Goal: Task Accomplishment & Management: Manage account settings

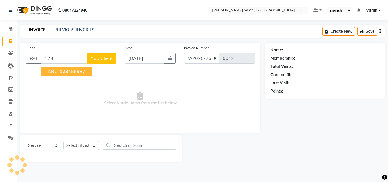
select select "8959"
select select "service"
click at [71, 73] on ngb-highlight "123 456987" at bounding box center [71, 71] width 27 height 6
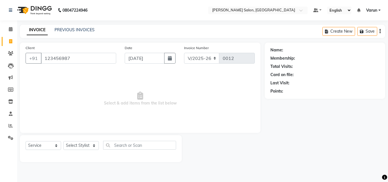
type input "123456987"
click at [83, 146] on select "Select Stylist ALI [PERSON_NAME] [PERSON_NAME] [PERSON_NAME] [PERSON_NAME] neha…" at bounding box center [80, 145] width 35 height 9
select select "90632"
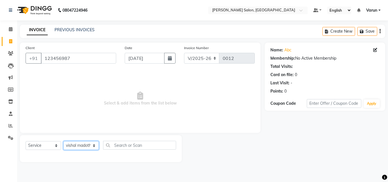
click at [63, 141] on select "Select Stylist ALI [PERSON_NAME] [PERSON_NAME] [PERSON_NAME] [PERSON_NAME] neha…" at bounding box center [80, 145] width 35 height 9
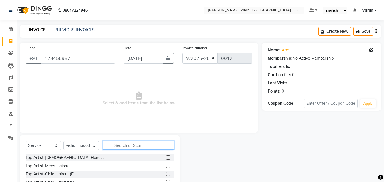
click at [115, 148] on input "text" at bounding box center [138, 145] width 71 height 9
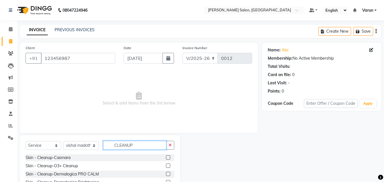
scroll to position [22, 0]
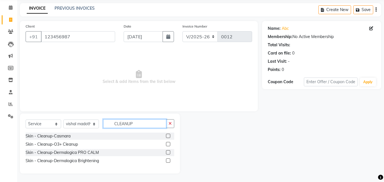
type input "CLEANUP"
click at [168, 134] on label at bounding box center [168, 136] width 4 height 4
click at [168, 134] on input "checkbox" at bounding box center [168, 136] width 4 height 4
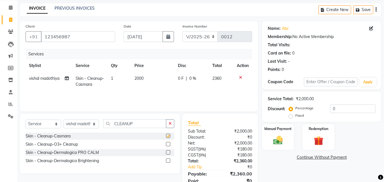
checkbox input "false"
click at [169, 142] on div at bounding box center [170, 144] width 8 height 7
click at [169, 144] on label at bounding box center [168, 144] width 4 height 4
click at [169, 144] on input "checkbox" at bounding box center [168, 144] width 4 height 4
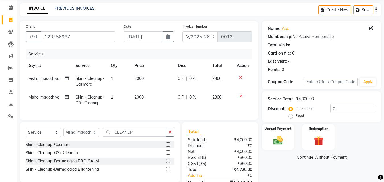
scroll to position [58, 0]
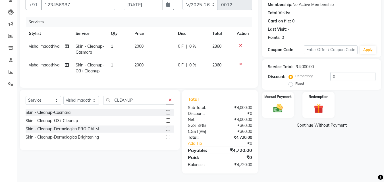
click at [168, 120] on label at bounding box center [168, 120] width 4 height 4
click at [168, 120] on input "checkbox" at bounding box center [168, 121] width 4 height 4
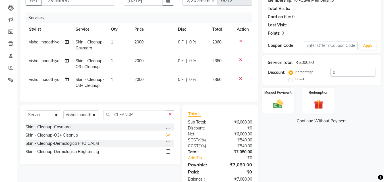
checkbox input "false"
click at [169, 154] on label at bounding box center [168, 151] width 4 height 4
click at [169, 154] on input "checkbox" at bounding box center [168, 152] width 4 height 4
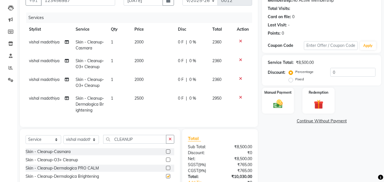
checkbox input "false"
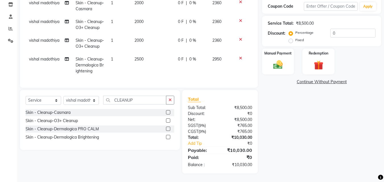
click at [239, 37] on icon at bounding box center [240, 39] width 3 height 4
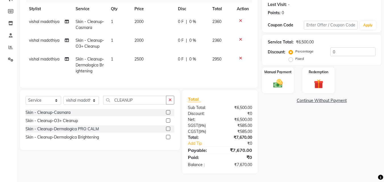
click at [240, 19] on icon at bounding box center [240, 21] width 3 height 4
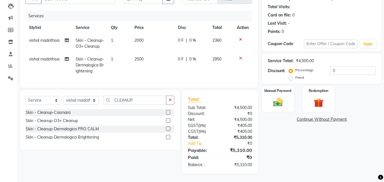
click at [240, 37] on icon at bounding box center [240, 39] width 3 height 4
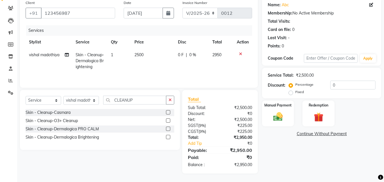
click at [239, 54] on icon at bounding box center [240, 54] width 3 height 4
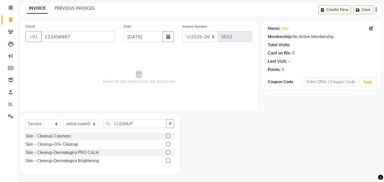
scroll to position [22, 0]
click at [9, 9] on icon at bounding box center [11, 7] width 4 height 4
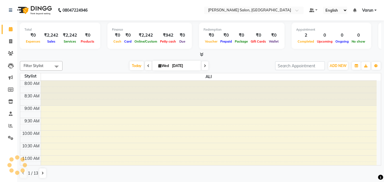
scroll to position [0, 0]
click at [60, 33] on div "₹2,242" at bounding box center [69, 35] width 19 height 7
click at [42, 36] on div "₹2,242" at bounding box center [51, 35] width 19 height 7
click at [54, 38] on div "₹2,242" at bounding box center [51, 35] width 19 height 7
click at [10, 38] on link "Invoice" at bounding box center [9, 41] width 14 height 9
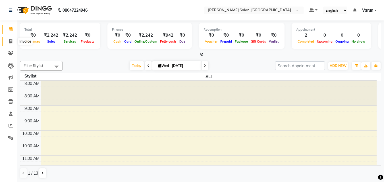
select select "service"
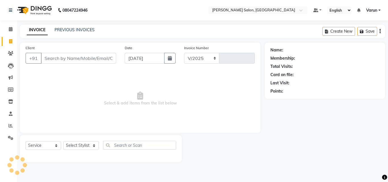
select select "8959"
type input "0012"
click at [9, 28] on icon at bounding box center [11, 29] width 4 height 4
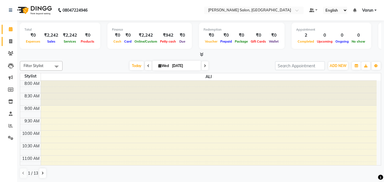
click at [11, 41] on icon at bounding box center [10, 41] width 3 height 4
select select "service"
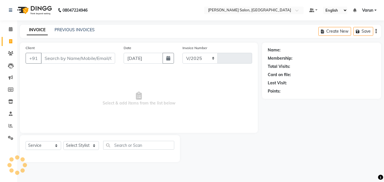
select select "8959"
type input "0012"
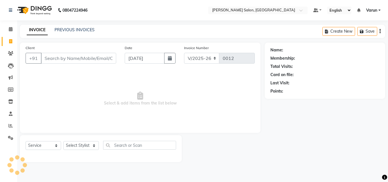
click at [67, 57] on input "Client" at bounding box center [78, 58] width 75 height 11
type input "9810162886"
click at [102, 57] on span "Add Client" at bounding box center [101, 58] width 22 height 6
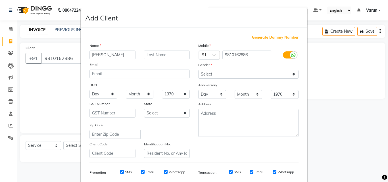
type input "[PERSON_NAME]"
click at [167, 53] on input "text" at bounding box center [167, 55] width 46 height 9
type input "BEDI"
click at [232, 71] on select "Select [DEMOGRAPHIC_DATA] [DEMOGRAPHIC_DATA] Other Prefer Not To Say" at bounding box center [248, 74] width 100 height 9
select select "[DEMOGRAPHIC_DATA]"
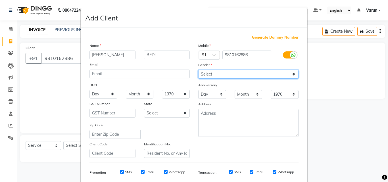
click at [198, 70] on select "Select [DEMOGRAPHIC_DATA] [DEMOGRAPHIC_DATA] Other Prefer Not To Say" at bounding box center [248, 74] width 100 height 9
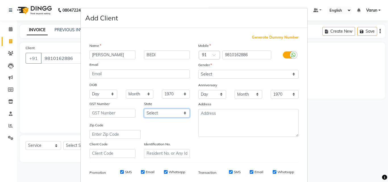
click at [169, 111] on select "Select [GEOGRAPHIC_DATA] [GEOGRAPHIC_DATA] [GEOGRAPHIC_DATA] [GEOGRAPHIC_DATA] …" at bounding box center [167, 113] width 46 height 9
select select "13"
click at [144, 109] on select "Select [GEOGRAPHIC_DATA] [GEOGRAPHIC_DATA] [GEOGRAPHIC_DATA] [GEOGRAPHIC_DATA] …" at bounding box center [167, 113] width 46 height 9
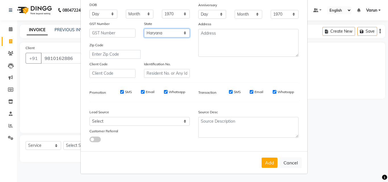
scroll to position [80, 0]
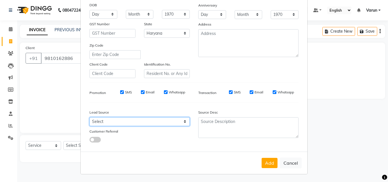
click at [142, 119] on select "Select Walk-in Referral Internet Friend Word of Mouth Advertisement Facebook Ju…" at bounding box center [139, 121] width 100 height 9
click at [131, 137] on div at bounding box center [125, 139] width 81 height 6
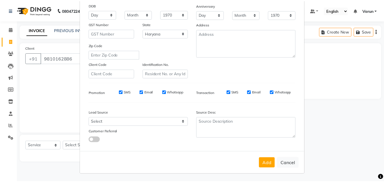
scroll to position [80, 0]
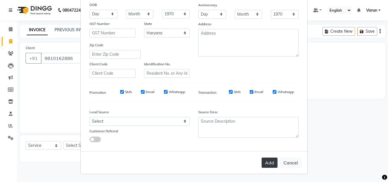
click at [266, 160] on button "Add" at bounding box center [269, 163] width 16 height 10
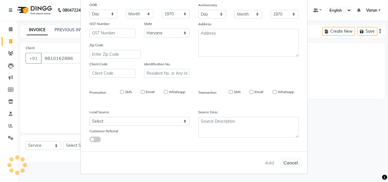
select select
select select "null"
select select
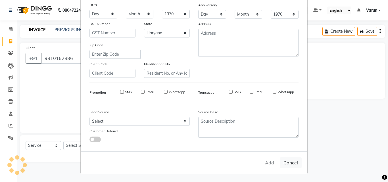
select select
checkbox input "false"
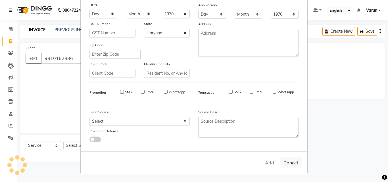
checkbox input "false"
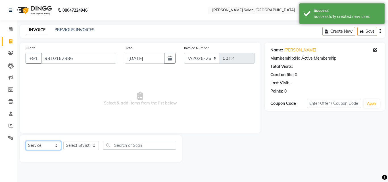
click at [38, 142] on select "Select Service Product Membership Package Voucher Prepaid Gift Card" at bounding box center [43, 145] width 35 height 9
click at [68, 159] on div "Select Service Product Membership Package Voucher Prepaid Gift Card Select Styl…" at bounding box center [101, 148] width 162 height 27
click at [79, 143] on select "Select Stylist ALI [PERSON_NAME] [PERSON_NAME] [PERSON_NAME] [PERSON_NAME] neha…" at bounding box center [80, 145] width 35 height 9
select select "90634"
click at [63, 141] on select "Select Stylist ALI [PERSON_NAME] [PERSON_NAME] [PERSON_NAME] [PERSON_NAME] neha…" at bounding box center [80, 145] width 35 height 9
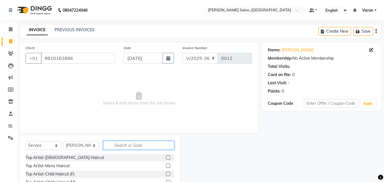
click at [128, 145] on input "text" at bounding box center [138, 145] width 71 height 9
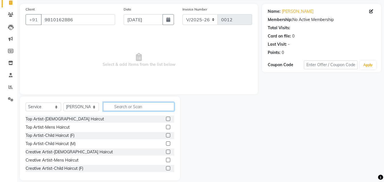
scroll to position [43, 0]
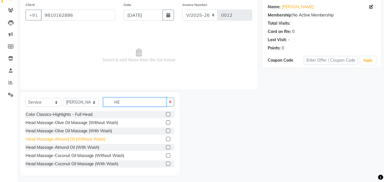
type input "H"
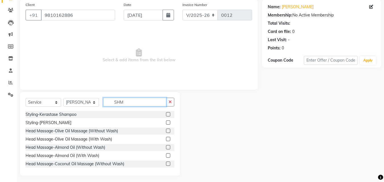
scroll to position [0, 0]
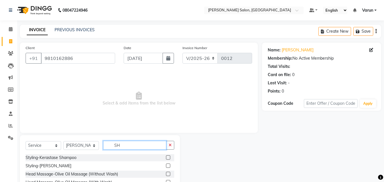
type input "S"
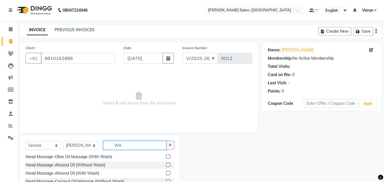
type input "W"
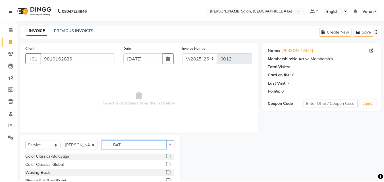
scroll to position [0, 0]
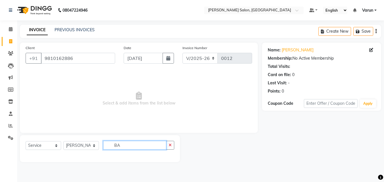
type input "B"
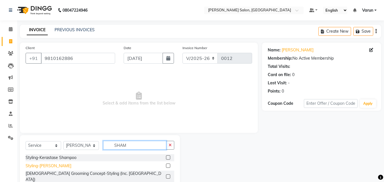
type input "SHAM"
click at [63, 165] on div "Styling-[PERSON_NAME]" at bounding box center [49, 166] width 46 height 6
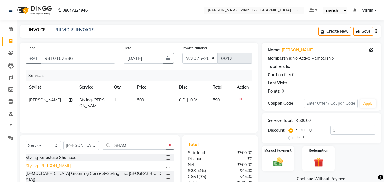
scroll to position [45, 0]
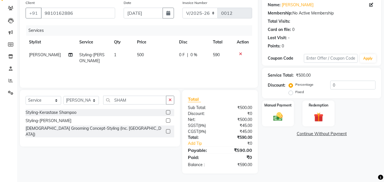
click at [167, 120] on label at bounding box center [168, 120] width 4 height 4
click at [167, 120] on input "checkbox" at bounding box center [168, 121] width 4 height 4
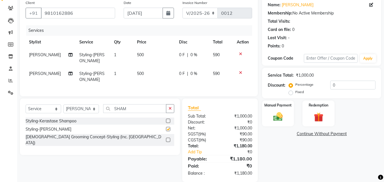
checkbox input "false"
click at [170, 110] on icon "button" at bounding box center [169, 108] width 3 height 4
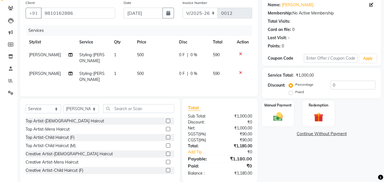
click at [240, 54] on icon at bounding box center [240, 54] width 3 height 4
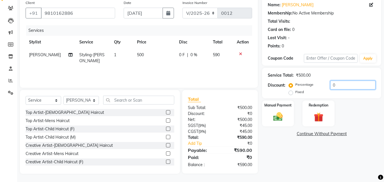
click at [330, 84] on input "0" at bounding box center [352, 85] width 45 height 9
type input "10"
click at [346, 96] on div "Service Total: ₹500.00 Discount: Percentage Fixed 10" at bounding box center [321, 83] width 119 height 30
click at [273, 107] on label "Manual Payment" at bounding box center [277, 104] width 28 height 5
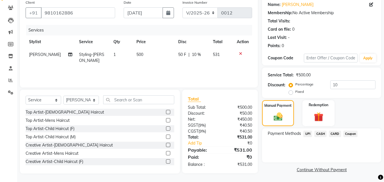
click at [320, 135] on span "CASH" at bounding box center [320, 134] width 12 height 7
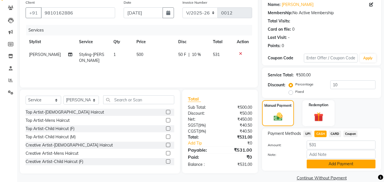
click at [332, 163] on button "Add Payment" at bounding box center [340, 164] width 69 height 9
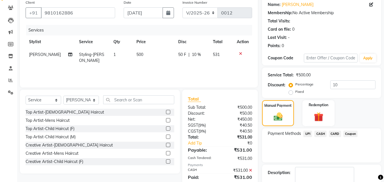
click at [315, 133] on span "CASH" at bounding box center [320, 134] width 12 height 7
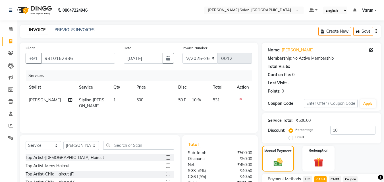
scroll to position [86, 0]
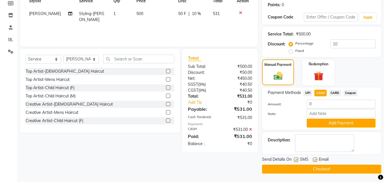
click at [318, 93] on span "CASH" at bounding box center [320, 93] width 12 height 7
click at [307, 94] on span "UPI" at bounding box center [307, 93] width 9 height 7
click at [315, 93] on span "CASH" at bounding box center [320, 93] width 12 height 7
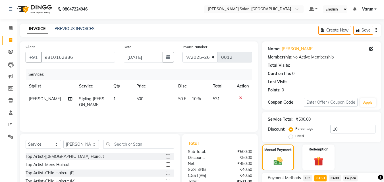
scroll to position [58, 0]
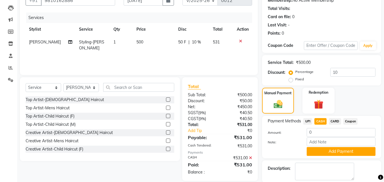
click at [240, 43] on icon at bounding box center [240, 41] width 3 height 4
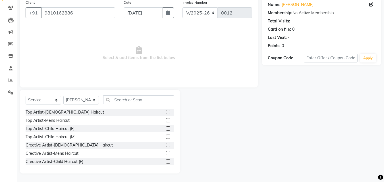
scroll to position [45, 0]
click at [118, 99] on input "text" at bounding box center [138, 99] width 71 height 9
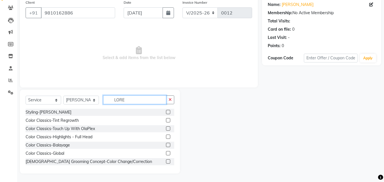
scroll to position [0, 0]
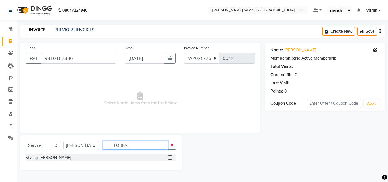
type input "LOREAL"
click at [171, 156] on label at bounding box center [170, 157] width 4 height 4
click at [171, 156] on input "checkbox" at bounding box center [170, 158] width 4 height 4
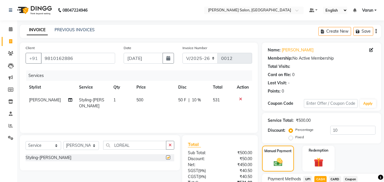
checkbox input "false"
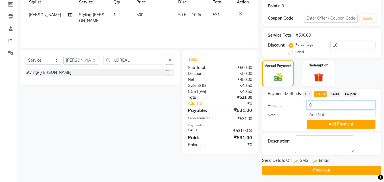
click at [315, 106] on input "0" at bounding box center [340, 105] width 69 height 9
type input "3"
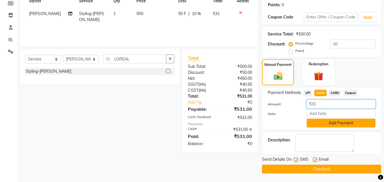
type input "531"
click at [324, 121] on button "Add Payment" at bounding box center [340, 123] width 69 height 9
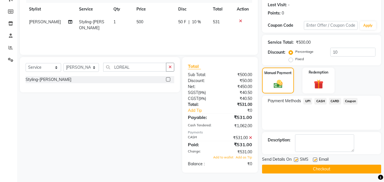
scroll to position [78, 0]
click at [314, 169] on button "Checkout" at bounding box center [321, 169] width 119 height 9
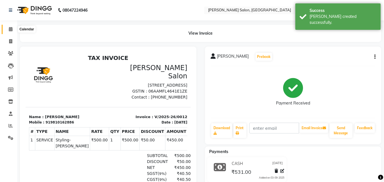
click at [10, 28] on icon at bounding box center [11, 29] width 4 height 4
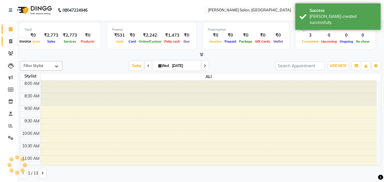
click at [9, 40] on span at bounding box center [11, 41] width 10 height 7
select select "8959"
select select "service"
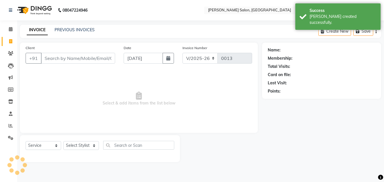
click at [76, 61] on input "Client" at bounding box center [78, 58] width 74 height 11
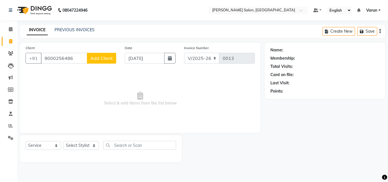
type input "9000256486"
click at [94, 56] on span "Add Client" at bounding box center [101, 58] width 22 height 6
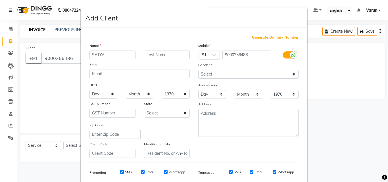
type input "SATYA"
click at [260, 72] on select "Select [DEMOGRAPHIC_DATA] [DEMOGRAPHIC_DATA] Other Prefer Not To Say" at bounding box center [248, 74] width 100 height 9
select select "[DEMOGRAPHIC_DATA]"
click at [198, 70] on select "Select [DEMOGRAPHIC_DATA] [DEMOGRAPHIC_DATA] Other Prefer Not To Say" at bounding box center [248, 74] width 100 height 9
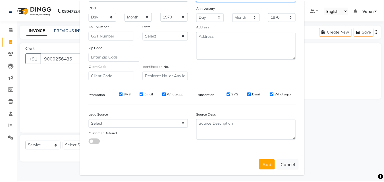
scroll to position [80, 0]
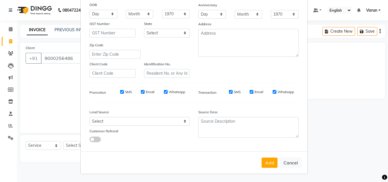
click at [267, 162] on button "Add" at bounding box center [269, 163] width 16 height 10
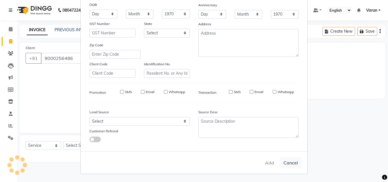
select select
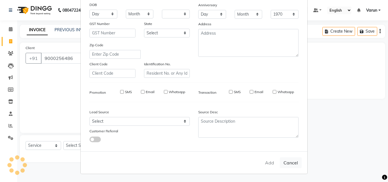
select select
checkbox input "false"
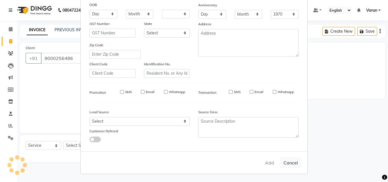
checkbox input "false"
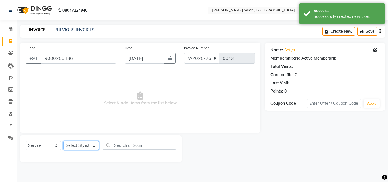
click at [95, 146] on select "Select Stylist ALI [PERSON_NAME] [PERSON_NAME] [PERSON_NAME] [PERSON_NAME] neha…" at bounding box center [80, 145] width 35 height 9
select select "90637"
click at [63, 141] on select "Select Stylist ALI [PERSON_NAME] [PERSON_NAME] [PERSON_NAME] [PERSON_NAME] neha…" at bounding box center [80, 145] width 35 height 9
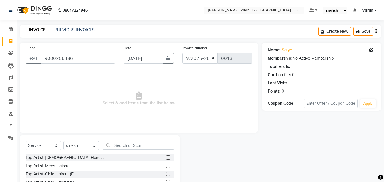
click at [166, 165] on label at bounding box center [168, 166] width 4 height 4
click at [166, 165] on input "checkbox" at bounding box center [168, 166] width 4 height 4
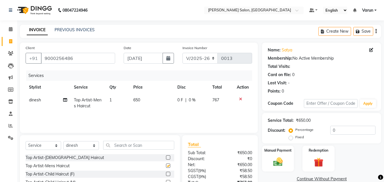
checkbox input "false"
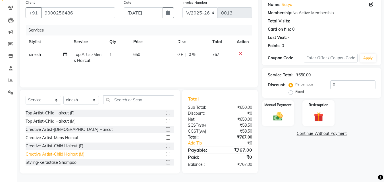
scroll to position [28, 0]
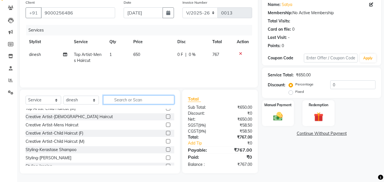
click at [130, 99] on input "text" at bounding box center [138, 99] width 71 height 9
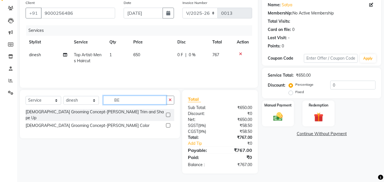
scroll to position [0, 0]
type input "BEAR"
click at [169, 113] on label at bounding box center [168, 115] width 4 height 4
click at [169, 113] on input "checkbox" at bounding box center [168, 115] width 4 height 4
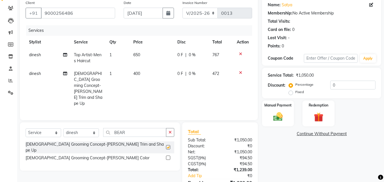
checkbox input "false"
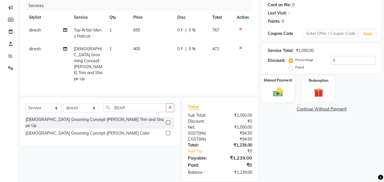
click at [278, 92] on img at bounding box center [278, 91] width 16 height 11
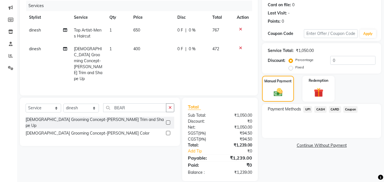
click at [307, 110] on span "UPI" at bounding box center [307, 109] width 9 height 7
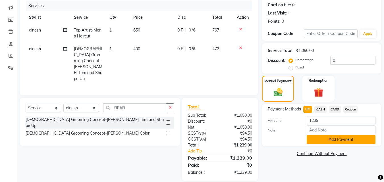
click at [325, 141] on button "Add Payment" at bounding box center [340, 139] width 69 height 9
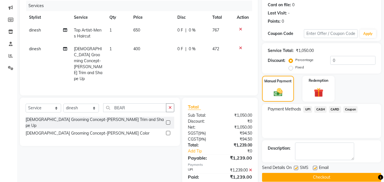
scroll to position [82, 0]
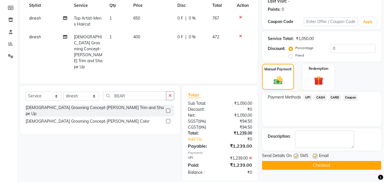
click at [311, 166] on button "Checkout" at bounding box center [321, 165] width 119 height 9
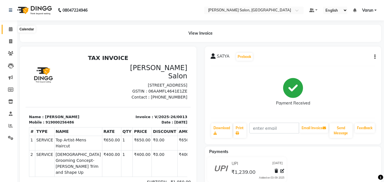
click at [9, 28] on icon at bounding box center [11, 29] width 4 height 4
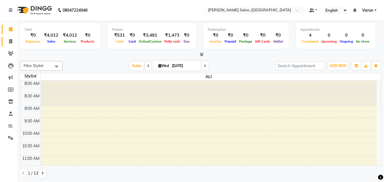
click at [11, 41] on icon at bounding box center [10, 41] width 3 height 4
select select "service"
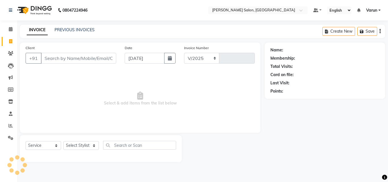
select select "8959"
type input "0014"
click at [99, 62] on input "Client" at bounding box center [78, 58] width 75 height 11
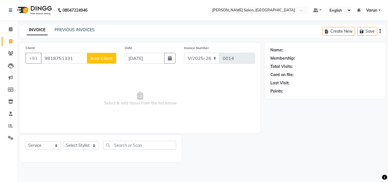
type input "9818751331"
click at [99, 62] on button "Add Client" at bounding box center [101, 58] width 29 height 11
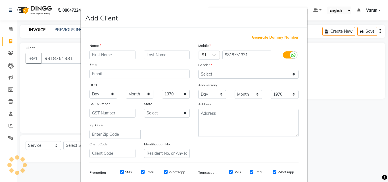
click at [99, 53] on input "text" at bounding box center [112, 55] width 46 height 9
type input "JYOTI"
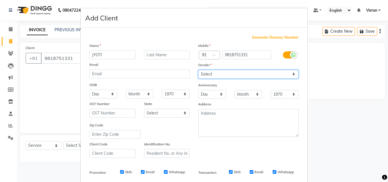
click at [203, 73] on select "Select [DEMOGRAPHIC_DATA] [DEMOGRAPHIC_DATA] Other Prefer Not To Say" at bounding box center [248, 74] width 100 height 9
select select "[DEMOGRAPHIC_DATA]"
click at [198, 70] on select "Select [DEMOGRAPHIC_DATA] [DEMOGRAPHIC_DATA] Other Prefer Not To Say" at bounding box center [248, 74] width 100 height 9
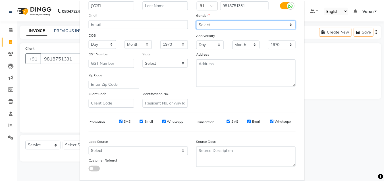
scroll to position [80, 0]
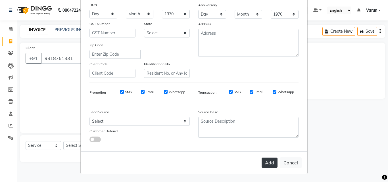
click at [272, 164] on button "Add" at bounding box center [269, 163] width 16 height 10
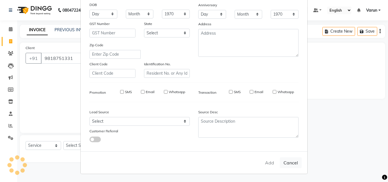
select select
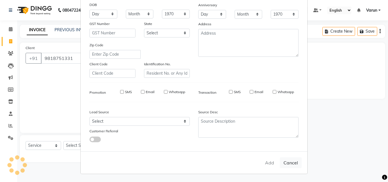
select select
checkbox input "false"
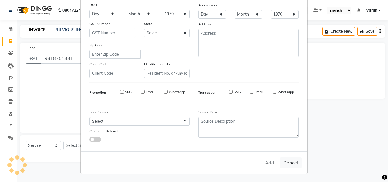
checkbox input "false"
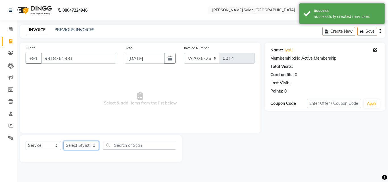
click at [74, 142] on select "Select Stylist ALI [PERSON_NAME] [PERSON_NAME] [PERSON_NAME] [PERSON_NAME] neha…" at bounding box center [80, 145] width 35 height 9
select select "90636"
click at [63, 141] on select "Select Stylist ALI [PERSON_NAME] [PERSON_NAME] [PERSON_NAME] [PERSON_NAME] neha…" at bounding box center [80, 145] width 35 height 9
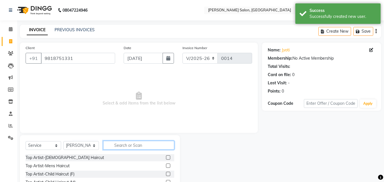
click at [123, 147] on input "text" at bounding box center [138, 145] width 71 height 9
click at [166, 157] on label at bounding box center [168, 157] width 4 height 4
click at [166, 157] on input "checkbox" at bounding box center [168, 158] width 4 height 4
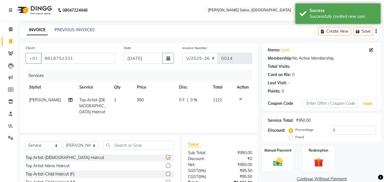
checkbox input "false"
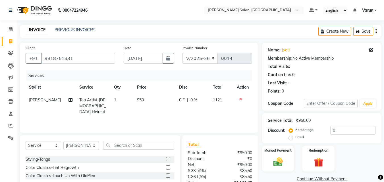
scroll to position [45, 0]
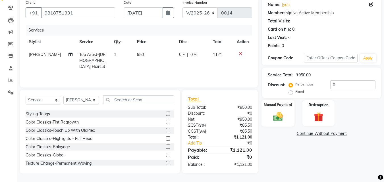
click at [275, 114] on img at bounding box center [278, 116] width 16 height 11
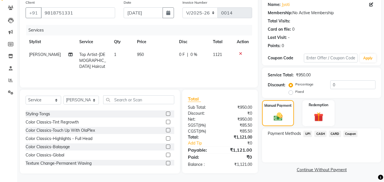
click at [309, 135] on span "UPI" at bounding box center [307, 134] width 9 height 7
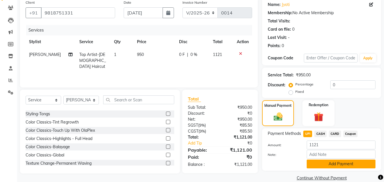
click at [338, 164] on button "Add Payment" at bounding box center [340, 164] width 69 height 9
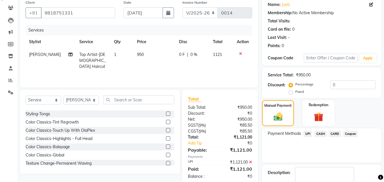
scroll to position [78, 0]
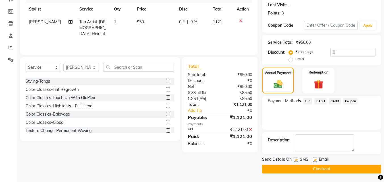
click at [313, 169] on button "Checkout" at bounding box center [321, 169] width 119 height 9
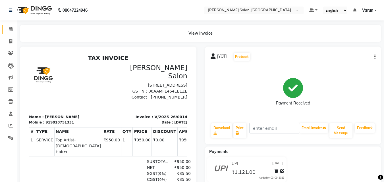
click at [11, 28] on icon at bounding box center [11, 29] width 4 height 4
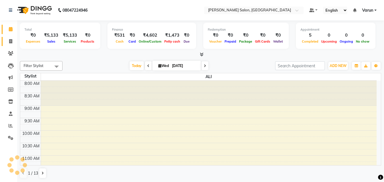
click at [11, 41] on icon at bounding box center [10, 41] width 3 height 4
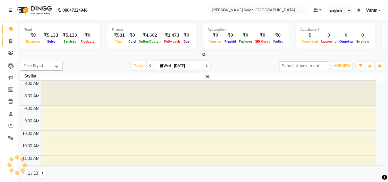
select select "service"
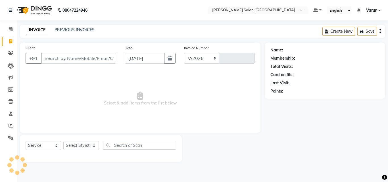
select select "8959"
type input "0015"
click at [99, 57] on input "Client" at bounding box center [78, 58] width 75 height 11
type input "8"
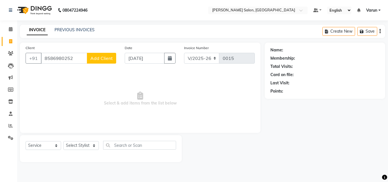
type input "8586980252"
click at [105, 55] on button "Add Client" at bounding box center [101, 58] width 29 height 11
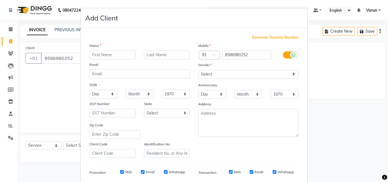
click at [120, 54] on input "text" at bounding box center [112, 55] width 46 height 9
type input "SAURABH"
click at [236, 70] on select "Select [DEMOGRAPHIC_DATA] [DEMOGRAPHIC_DATA] Other Prefer Not To Say" at bounding box center [248, 74] width 100 height 9
select select "[DEMOGRAPHIC_DATA]"
click at [198, 70] on select "Select [DEMOGRAPHIC_DATA] [DEMOGRAPHIC_DATA] Other Prefer Not To Say" at bounding box center [248, 74] width 100 height 9
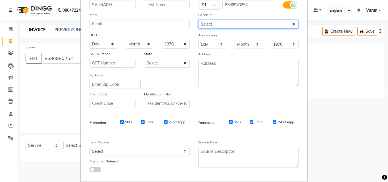
scroll to position [54, 0]
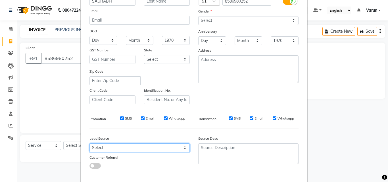
click at [140, 145] on select "Select Walk-in Referral Internet Friend Word of Mouth Advertisement Facebook Ju…" at bounding box center [139, 147] width 100 height 9
click at [158, 164] on div at bounding box center [125, 165] width 81 height 6
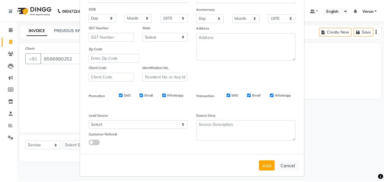
scroll to position [80, 0]
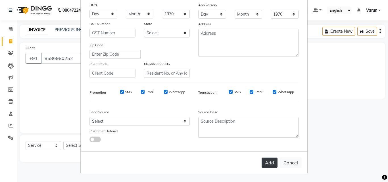
click at [266, 160] on button "Add" at bounding box center [269, 163] width 16 height 10
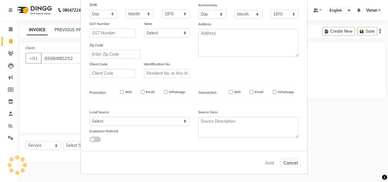
select select
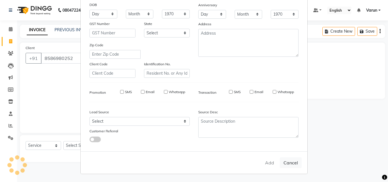
select select
checkbox input "false"
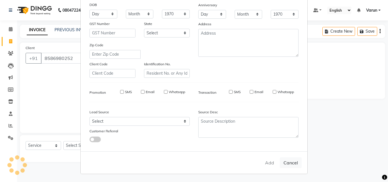
checkbox input "false"
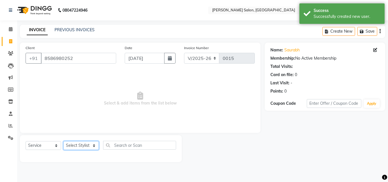
click at [83, 144] on select "Select Stylist ALI [PERSON_NAME] [PERSON_NAME] [PERSON_NAME] [PERSON_NAME] neha…" at bounding box center [80, 145] width 35 height 9
click at [46, 146] on select "Select Service Product Membership Package Voucher Prepaid Gift Card" at bounding box center [43, 145] width 35 height 9
click at [26, 141] on select "Select Service Product Membership Package Voucher Prepaid Gift Card" at bounding box center [43, 145] width 35 height 9
click at [81, 146] on select "Select Stylist ALI [PERSON_NAME] [PERSON_NAME] [PERSON_NAME] [PERSON_NAME] neha…" at bounding box center [80, 145] width 35 height 9
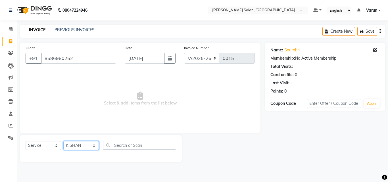
click at [63, 141] on select "Select Stylist ALI [PERSON_NAME] [PERSON_NAME] [PERSON_NAME] [PERSON_NAME] neha…" at bounding box center [80, 145] width 35 height 9
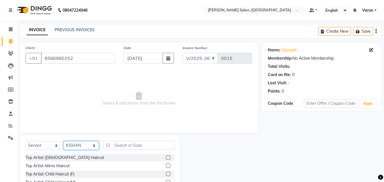
click at [85, 144] on select "Select Stylist ALI [PERSON_NAME] [PERSON_NAME] [PERSON_NAME] [PERSON_NAME] neha…" at bounding box center [80, 145] width 35 height 9
select select "90636"
click at [63, 141] on select "Select Stylist ALI [PERSON_NAME] [PERSON_NAME] [PERSON_NAME] [PERSON_NAME] neha…" at bounding box center [80, 145] width 35 height 9
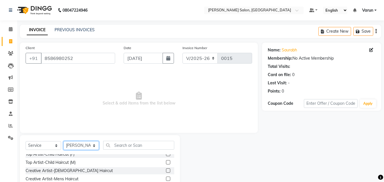
scroll to position [20, 0]
click at [118, 169] on div "Creative Artist-[DEMOGRAPHIC_DATA] Haircut" at bounding box center [100, 170] width 148 height 7
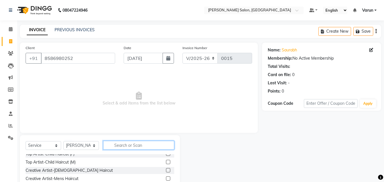
click at [146, 144] on input "text" at bounding box center [138, 145] width 71 height 9
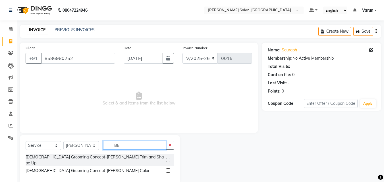
scroll to position [0, 0]
type input "BEAR"
click at [125, 157] on div "[DEMOGRAPHIC_DATA] Grooming Concept-[PERSON_NAME] Trim and Shape Up" at bounding box center [100, 160] width 148 height 12
click at [168, 158] on label at bounding box center [168, 160] width 4 height 4
click at [168, 158] on input "checkbox" at bounding box center [168, 160] width 4 height 4
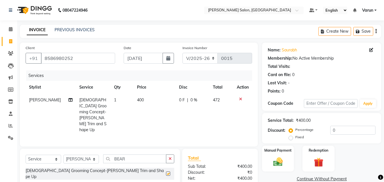
checkbox input "false"
click at [277, 159] on img at bounding box center [278, 161] width 16 height 11
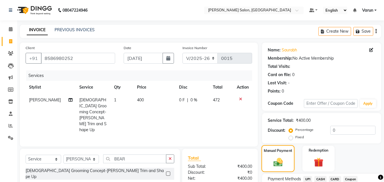
scroll to position [43, 0]
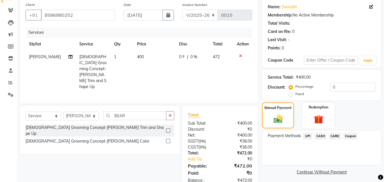
click at [305, 135] on span "UPI" at bounding box center [307, 136] width 9 height 7
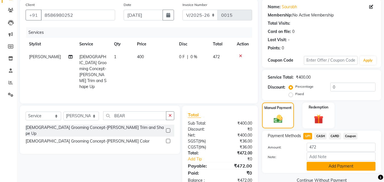
click at [339, 164] on button "Add Payment" at bounding box center [340, 166] width 69 height 9
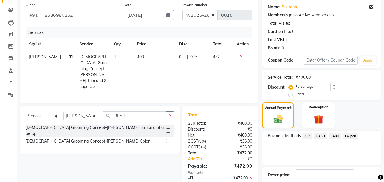
scroll to position [78, 0]
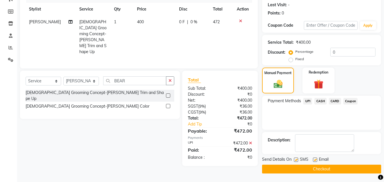
click at [331, 170] on button "Checkout" at bounding box center [321, 169] width 119 height 9
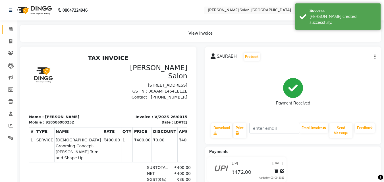
click at [12, 27] on icon at bounding box center [11, 29] width 4 height 4
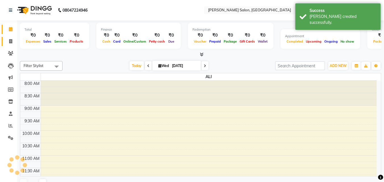
click at [7, 41] on span at bounding box center [11, 41] width 10 height 7
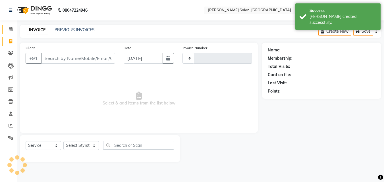
click at [11, 29] on icon at bounding box center [11, 29] width 4 height 4
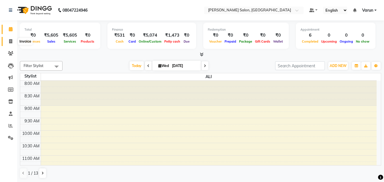
click at [14, 44] on span at bounding box center [11, 41] width 10 height 7
select select "service"
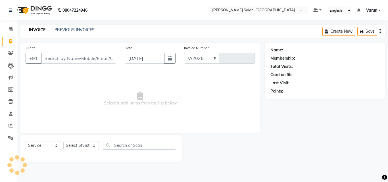
select select "8959"
type input "0016"
click at [89, 30] on link "PREVIOUS INVOICES" at bounding box center [75, 29] width 40 height 5
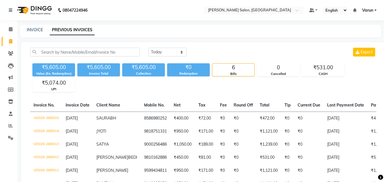
click at [30, 35] on div "INVOICE PREVIOUS INVOICES" at bounding box center [200, 31] width 361 height 13
click at [30, 32] on div "INVOICE" at bounding box center [35, 30] width 16 height 6
click at [31, 28] on link "INVOICE" at bounding box center [35, 29] width 16 height 5
select select "service"
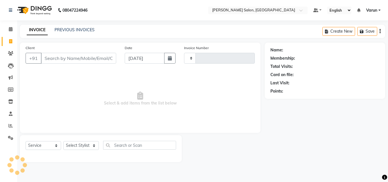
type input "0016"
select select "8959"
drag, startPoint x: 45, startPoint y: 58, endPoint x: 104, endPoint y: 59, distance: 59.0
click at [104, 59] on input "Client" at bounding box center [78, 58] width 75 height 11
click at [68, 114] on span "Select & add items from the list below" at bounding box center [140, 98] width 229 height 57
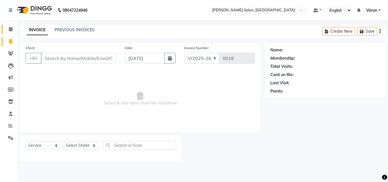
click at [9, 25] on link "Calendar" at bounding box center [9, 29] width 14 height 9
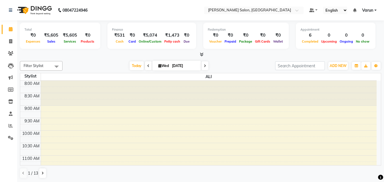
scroll to position [225, 0]
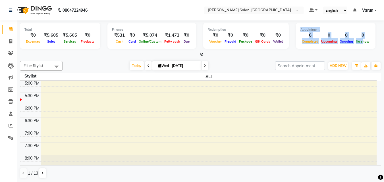
drag, startPoint x: 357, startPoint y: 39, endPoint x: 284, endPoint y: 41, distance: 73.0
click at [284, 41] on div "Total ₹0 Expenses ₹5,605 Sales ₹5,605 Services ₹0 Products Finance ₹531 Cash ₹0…" at bounding box center [200, 37] width 361 height 28
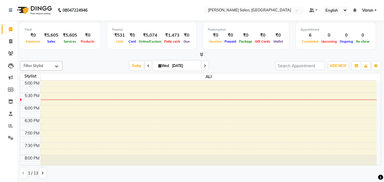
click at [351, 54] on div at bounding box center [200, 55] width 361 height 6
click at [374, 37] on div "Total ₹0 Expenses ₹5,605 Sales ₹5,605 Services ₹0 Products Finance ₹531 Cash ₹0…" at bounding box center [200, 37] width 361 height 28
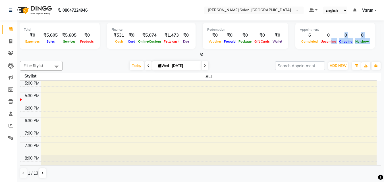
drag, startPoint x: 378, startPoint y: 39, endPoint x: 324, endPoint y: 48, distance: 54.1
click at [324, 48] on div "Total ₹0 Expenses ₹5,605 Sales ₹5,605 Services ₹0 Products Finance ₹531 Cash ₹0…" at bounding box center [200, 37] width 361 height 28
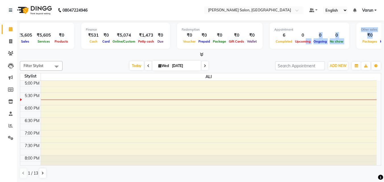
scroll to position [0, 47]
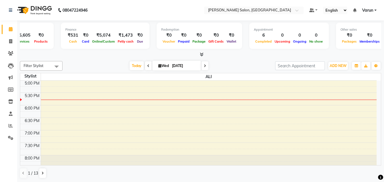
click at [362, 51] on div "Total ₹0 Expenses ₹5,605 Sales ₹5,605 Services ₹0 Products Finance ₹531 Cash ₹0…" at bounding box center [200, 38] width 361 height 37
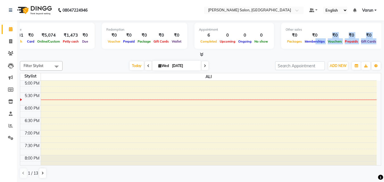
drag, startPoint x: 362, startPoint y: 46, endPoint x: 380, endPoint y: 47, distance: 17.6
click at [380, 46] on div "Total ₹0 Expenses ₹5,605 Sales ₹5,605 Services ₹0 Products Finance ₹531 Cash ₹0…" at bounding box center [200, 37] width 361 height 28
click at [370, 53] on div at bounding box center [200, 55] width 361 height 6
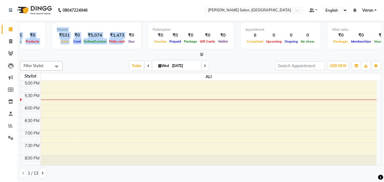
scroll to position [0, 0]
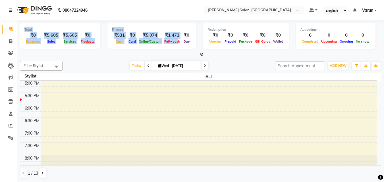
drag, startPoint x: 74, startPoint y: 47, endPoint x: 11, endPoint y: 46, distance: 63.3
click at [11, 47] on app-home "08047224946 Select Location × [PERSON_NAME] Salon, [GEOGRAPHIC_DATA] Default Pa…" at bounding box center [192, 91] width 384 height 182
select select "service"
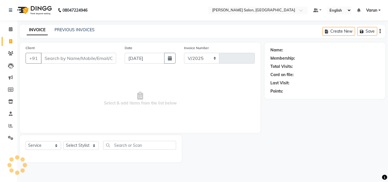
select select "8959"
type input "0016"
click at [10, 114] on icon at bounding box center [11, 114] width 4 height 4
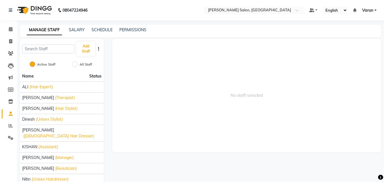
click at [10, 108] on li "Staff" at bounding box center [8, 114] width 17 height 12
click at [62, 109] on span "(Hair Stylist)" at bounding box center [66, 109] width 22 height 6
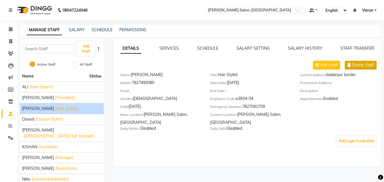
click at [356, 66] on span "Delete Staff" at bounding box center [362, 65] width 22 height 6
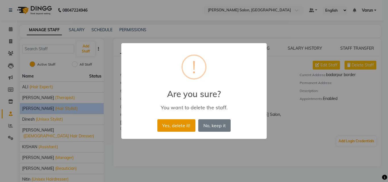
click at [181, 127] on button "Yes, delete it!" at bounding box center [176, 125] width 38 height 12
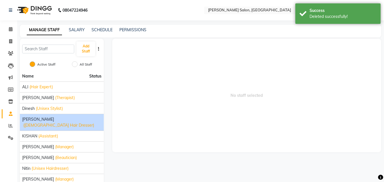
click at [70, 122] on span "([DEMOGRAPHIC_DATA] Hair Dresser)" at bounding box center [58, 125] width 71 height 6
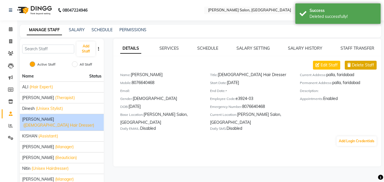
click at [366, 65] on span "Delete Staff" at bounding box center [362, 65] width 22 height 6
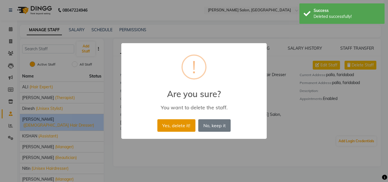
click at [171, 130] on button "Yes, delete it!" at bounding box center [176, 125] width 38 height 12
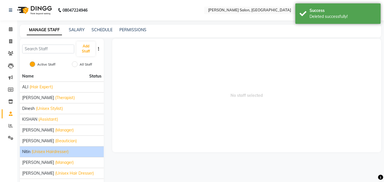
click at [60, 152] on span "(Unisex Hairdresser)" at bounding box center [50, 152] width 37 height 6
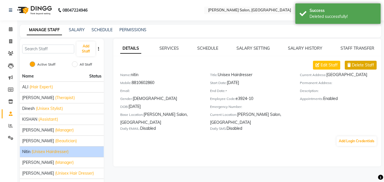
click at [363, 68] on span "Delete Staff" at bounding box center [362, 65] width 22 height 6
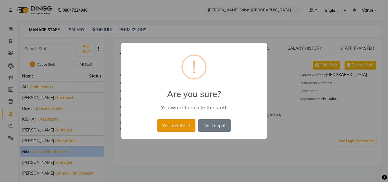
click at [171, 124] on button "Yes, delete it!" at bounding box center [176, 125] width 38 height 12
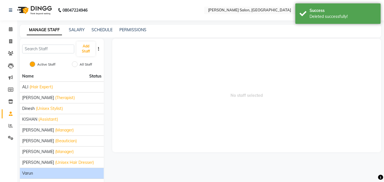
scroll to position [20, 0]
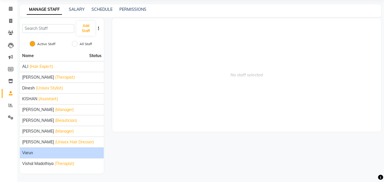
click at [41, 152] on div "Varun" at bounding box center [61, 153] width 79 height 6
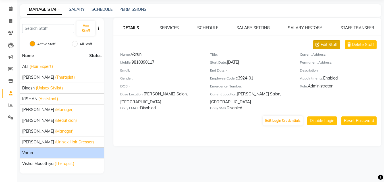
click at [329, 45] on span "Edit Staff" at bounding box center [328, 45] width 17 height 6
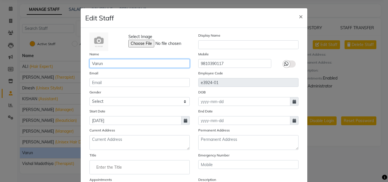
click at [134, 62] on input "Varun" at bounding box center [139, 63] width 100 height 9
click at [132, 65] on input "Varun" at bounding box center [139, 63] width 100 height 9
type input "V"
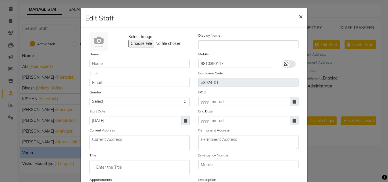
click at [299, 16] on span "×" at bounding box center [301, 16] width 4 height 9
checkbox input "false"
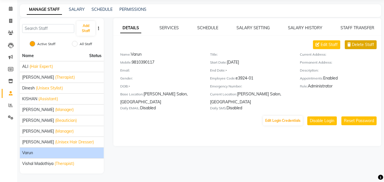
click at [355, 45] on span "Delete Staff" at bounding box center [362, 45] width 22 height 6
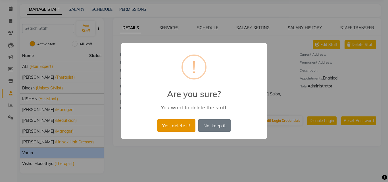
click at [166, 126] on button "Yes, delete it!" at bounding box center [176, 125] width 38 height 12
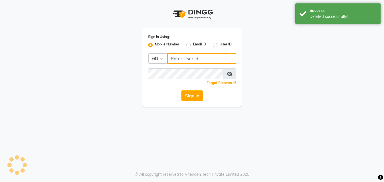
type input "9810390117"
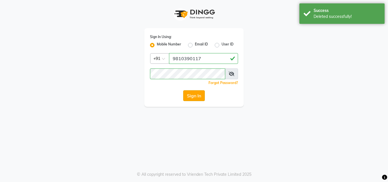
click at [198, 95] on button "Sign In" at bounding box center [194, 95] width 22 height 11
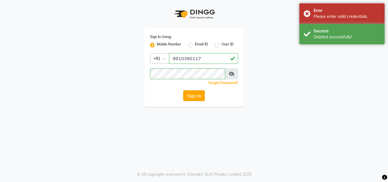
click at [196, 91] on button "Sign In" at bounding box center [194, 95] width 22 height 11
click at [194, 95] on button "Sign In" at bounding box center [194, 95] width 22 height 11
click at [343, 39] on div "Deleted successfully!" at bounding box center [346, 37] width 67 height 6
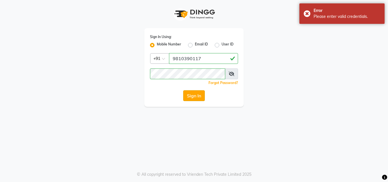
click at [188, 96] on button "Sign In" at bounding box center [194, 95] width 22 height 11
click at [195, 46] on label "Email ID" at bounding box center [201, 45] width 13 height 7
click at [195, 45] on input "Email ID" at bounding box center [197, 44] width 4 height 4
radio input "true"
radio input "false"
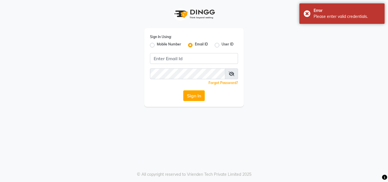
click at [157, 45] on label "Mobile Number" at bounding box center [169, 45] width 24 height 7
click at [157, 45] on input "Mobile Number" at bounding box center [159, 44] width 4 height 4
radio input "true"
radio input "false"
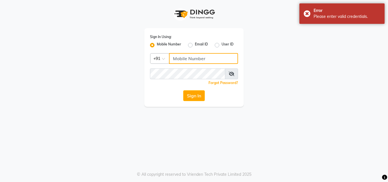
click at [193, 60] on input "Username" at bounding box center [203, 58] width 69 height 11
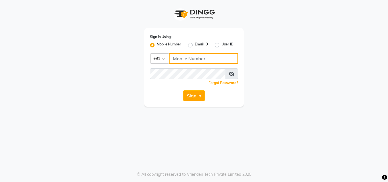
type input "9810390117"
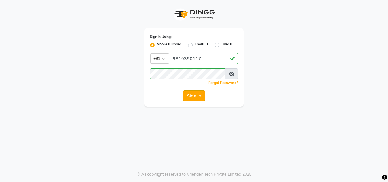
click at [199, 96] on button "Sign In" at bounding box center [194, 95] width 22 height 11
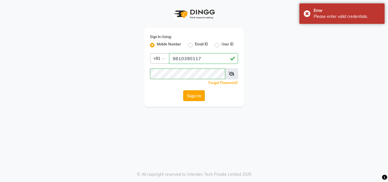
click at [199, 96] on button "Sign In" at bounding box center [194, 95] width 22 height 11
click at [199, 96] on div "Sign In" at bounding box center [194, 95] width 88 height 11
click at [199, 96] on button "Sign In" at bounding box center [194, 95] width 22 height 11
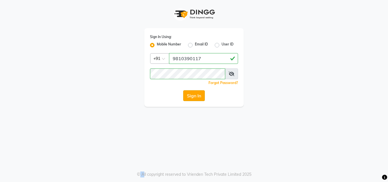
click at [199, 96] on button "Sign In" at bounding box center [194, 95] width 22 height 11
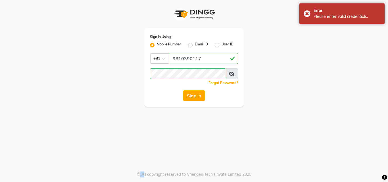
click at [219, 82] on link "Forgot Password?" at bounding box center [223, 83] width 30 height 4
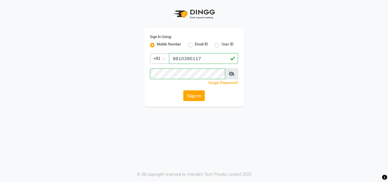
click at [228, 71] on span at bounding box center [231, 73] width 13 height 11
click at [229, 72] on icon at bounding box center [232, 74] width 6 height 5
click at [196, 94] on button "Sign In" at bounding box center [194, 95] width 22 height 11
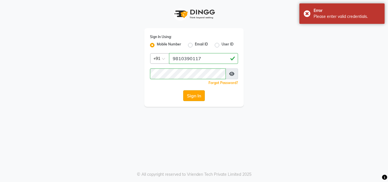
click at [196, 94] on button "Sign In" at bounding box center [194, 95] width 22 height 11
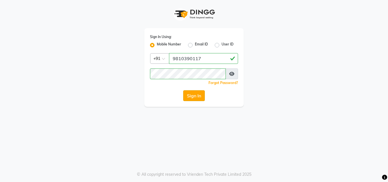
click at [196, 94] on button "Sign In" at bounding box center [194, 95] width 22 height 11
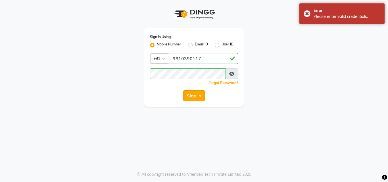
click at [196, 94] on button "Sign In" at bounding box center [194, 95] width 22 height 11
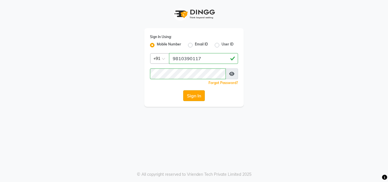
click at [196, 94] on button "Sign In" at bounding box center [194, 95] width 22 height 11
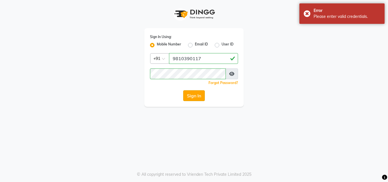
click at [198, 96] on button "Sign In" at bounding box center [194, 95] width 22 height 11
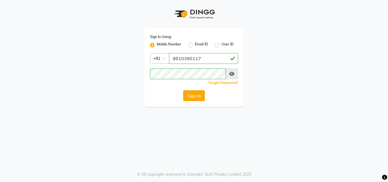
click at [195, 97] on button "Sign In" at bounding box center [194, 95] width 22 height 11
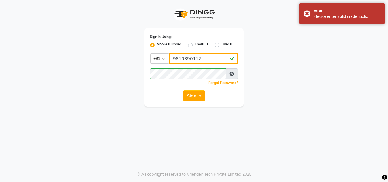
click at [176, 56] on input "9810390117" at bounding box center [203, 58] width 69 height 11
drag, startPoint x: 173, startPoint y: 57, endPoint x: 201, endPoint y: 54, distance: 28.6
click at [201, 54] on input "9810390117" at bounding box center [203, 58] width 69 height 11
click at [370, 74] on app-login "Sign In Using: Mobile Number Email ID User ID Country Code × [PHONE_NUMBER] Rem…" at bounding box center [194, 53] width 388 height 107
click at [220, 62] on input "9810390117" at bounding box center [203, 58] width 69 height 11
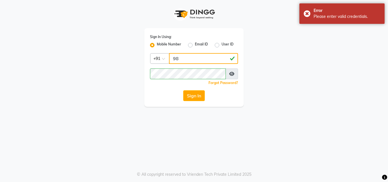
type input "9"
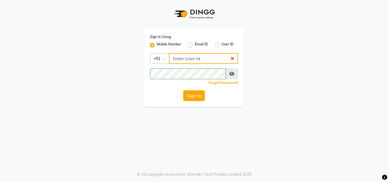
paste input "9810390117"
type input "9810390117"
click at [317, 156] on div "Sign In Using: Mobile Number Email ID User ID Country Code × [PHONE_NUMBER] Rem…" at bounding box center [194, 91] width 388 height 182
click at [289, 96] on div "Sign In Using: Mobile Number Email ID User ID Country Code × [PHONE_NUMBER] Rem…" at bounding box center [194, 53] width 324 height 107
click at [193, 95] on button "Sign In" at bounding box center [194, 95] width 22 height 11
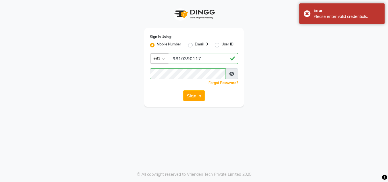
click at [194, 95] on button "Sign In" at bounding box center [194, 95] width 22 height 11
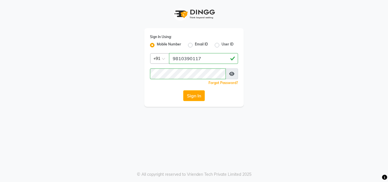
click at [194, 95] on button "Sign In" at bounding box center [194, 95] width 22 height 11
click at [223, 82] on link "Forgot Password?" at bounding box center [223, 83] width 30 height 4
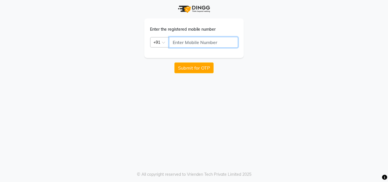
click at [200, 47] on input "text" at bounding box center [203, 42] width 69 height 11
paste input "9810390117"
click at [199, 66] on button "Submit for OTP" at bounding box center [193, 67] width 39 height 11
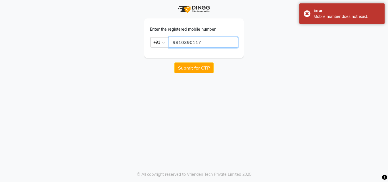
click at [203, 40] on input "9810390117" at bounding box center [203, 42] width 69 height 11
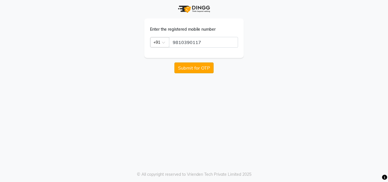
click at [202, 68] on button "Submit for OTP" at bounding box center [193, 67] width 39 height 11
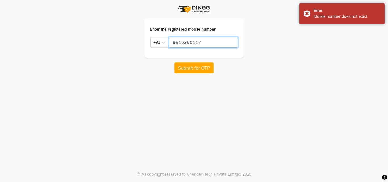
click at [203, 43] on input "9810390117" at bounding box center [203, 42] width 69 height 11
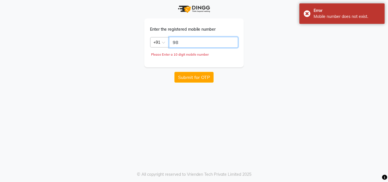
type input "9"
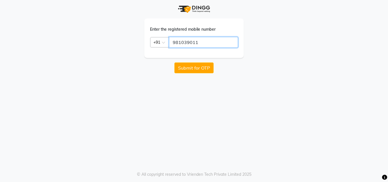
type input "9810390117"
click at [191, 67] on button "Submit for OTP" at bounding box center [193, 67] width 39 height 11
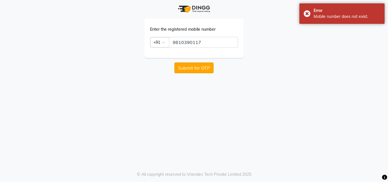
click at [191, 67] on button "Submit for OTP" at bounding box center [193, 67] width 39 height 11
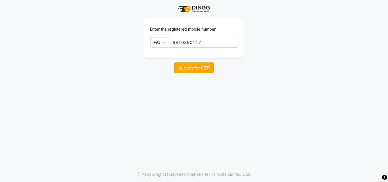
click at [191, 67] on button "Submit for OTP" at bounding box center [193, 67] width 39 height 11
click at [191, 65] on button "Submit for OTP" at bounding box center [193, 67] width 39 height 11
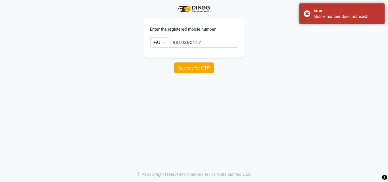
click at [191, 66] on button "Submit for OTP" at bounding box center [193, 67] width 39 height 11
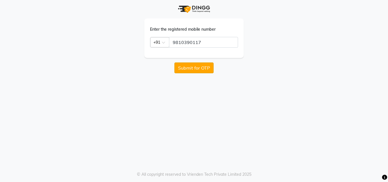
click at [190, 66] on button "Submit for OTP" at bounding box center [193, 67] width 39 height 11
click at [293, 102] on div "Enter the registered mobile number Country Code × [PHONE_NUMBER] Submit for OTP…" at bounding box center [194, 91] width 388 height 182
click at [276, 121] on div "Enter the registered mobile number Country Code × [PHONE_NUMBER] Submit for OTP…" at bounding box center [194, 91] width 388 height 182
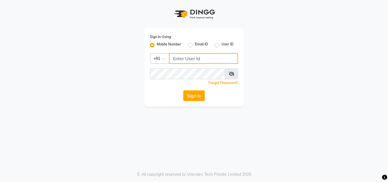
type input "9810390117"
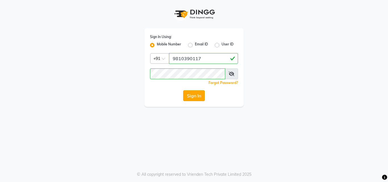
click at [193, 96] on button "Sign In" at bounding box center [194, 95] width 22 height 11
